Goal: Find specific page/section: Find specific page/section

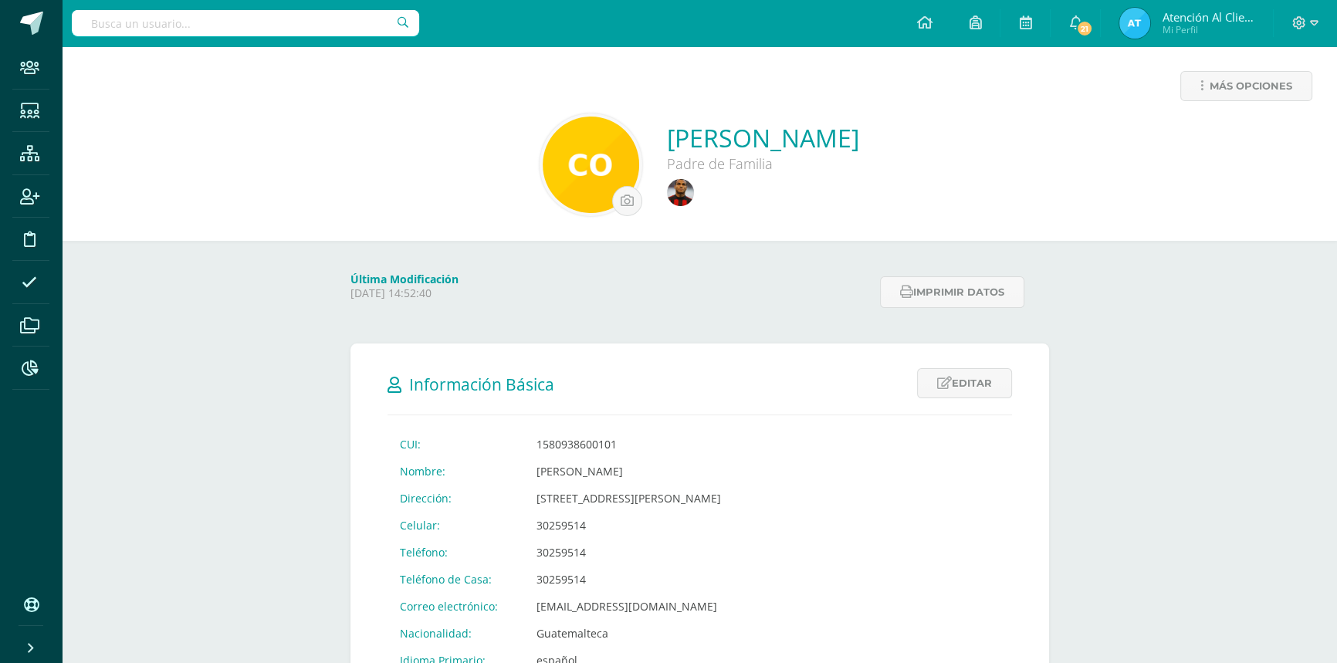
click at [175, 23] on input "text" at bounding box center [245, 23] width 347 height 26
type input "MERCEDES"
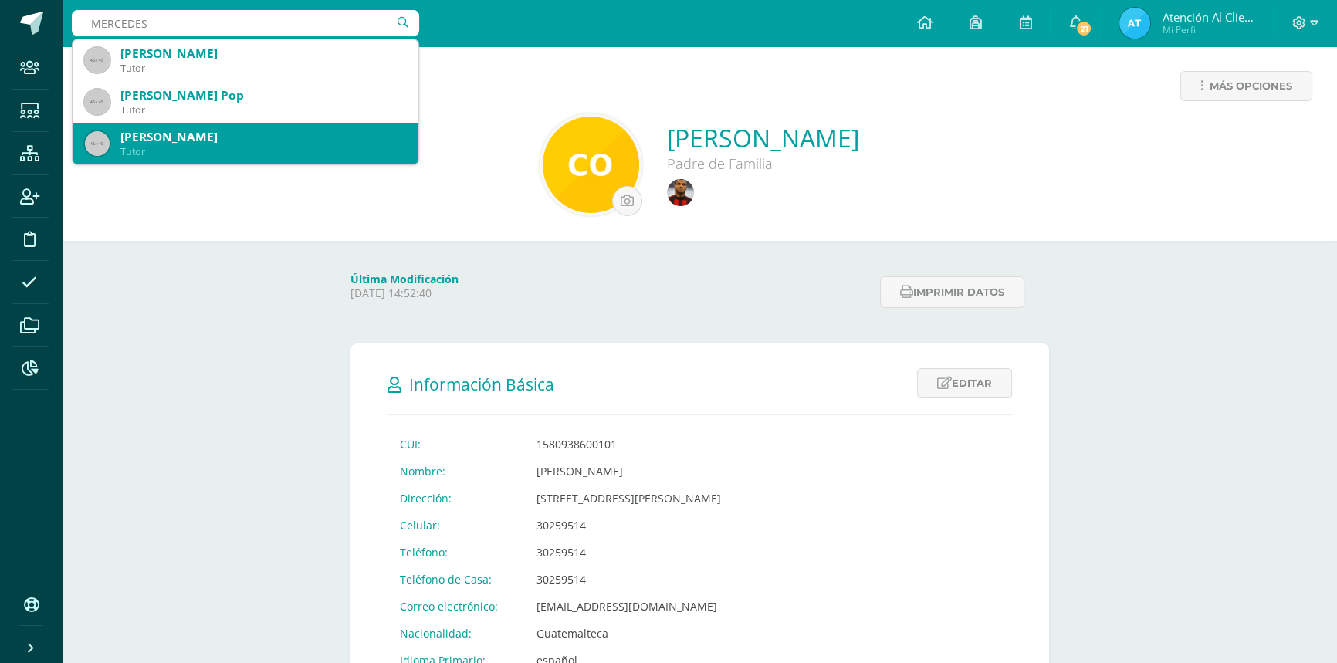
click at [184, 143] on div "[PERSON_NAME]" at bounding box center [263, 137] width 286 height 16
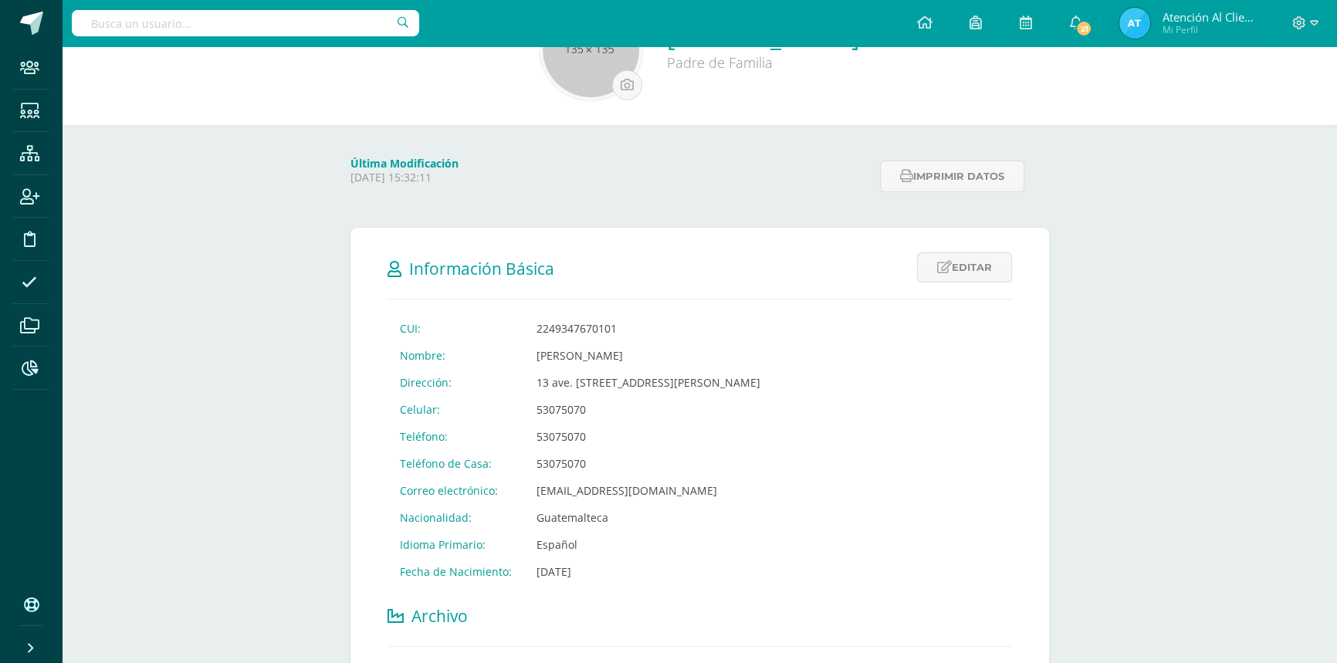
scroll to position [210, 0]
